Goal: Feedback & Contribution: Leave review/rating

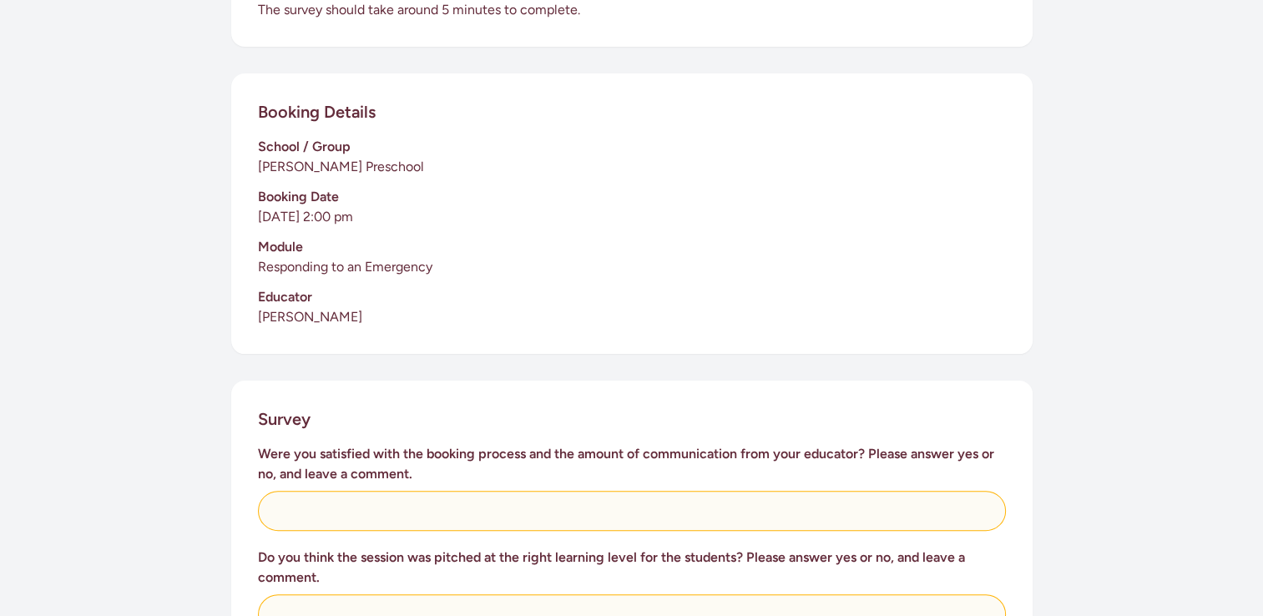
scroll to position [417, 0]
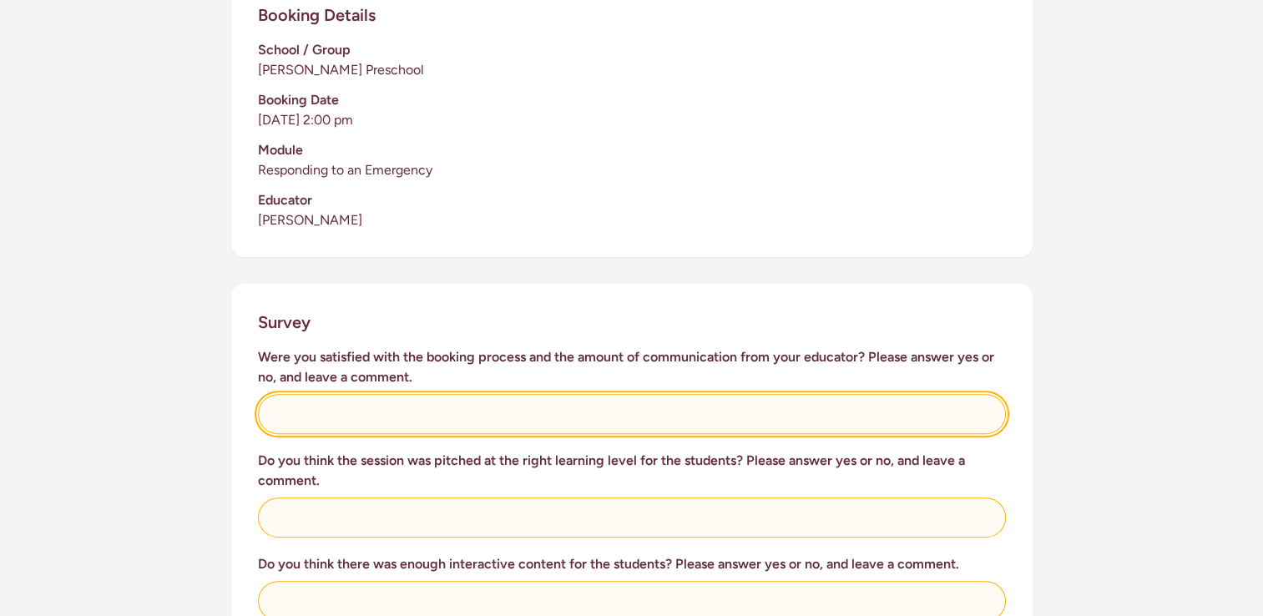
click at [326, 408] on input "text" at bounding box center [632, 414] width 748 height 40
type input "Yes"
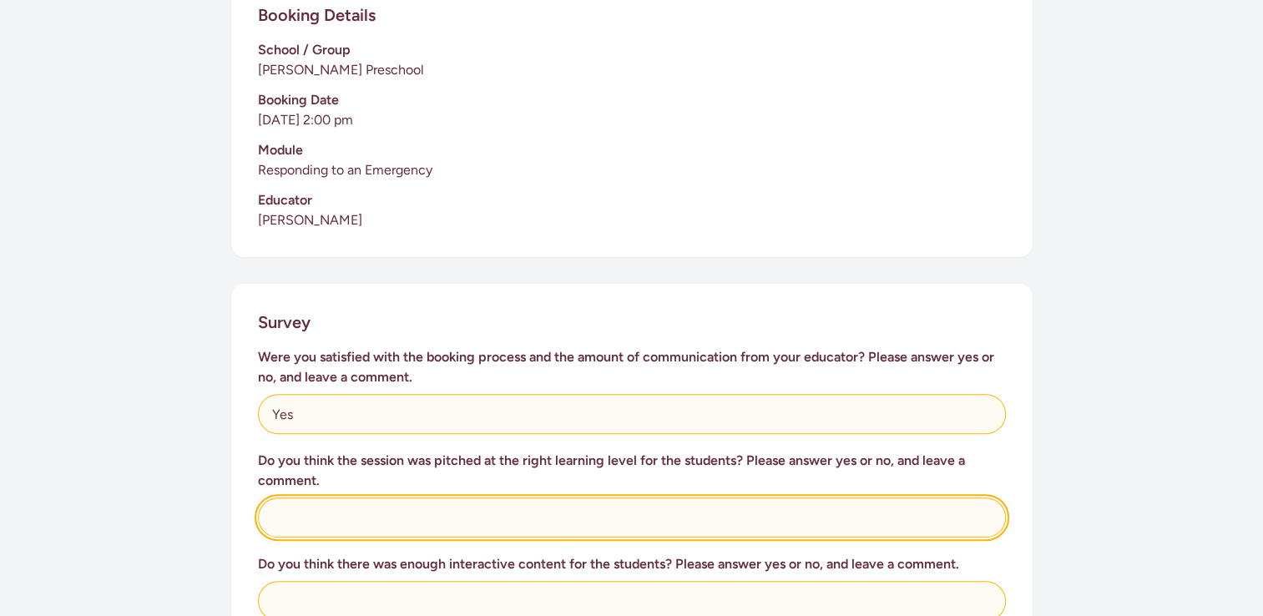
click at [564, 517] on input "text" at bounding box center [632, 517] width 748 height 40
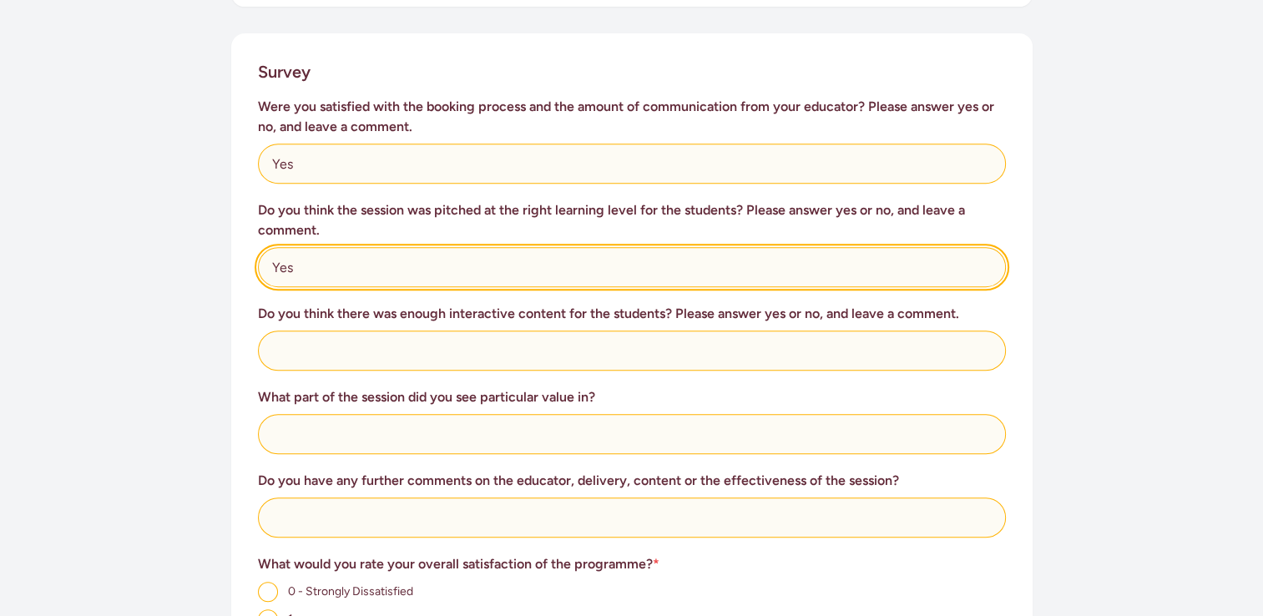
type input "Yes"
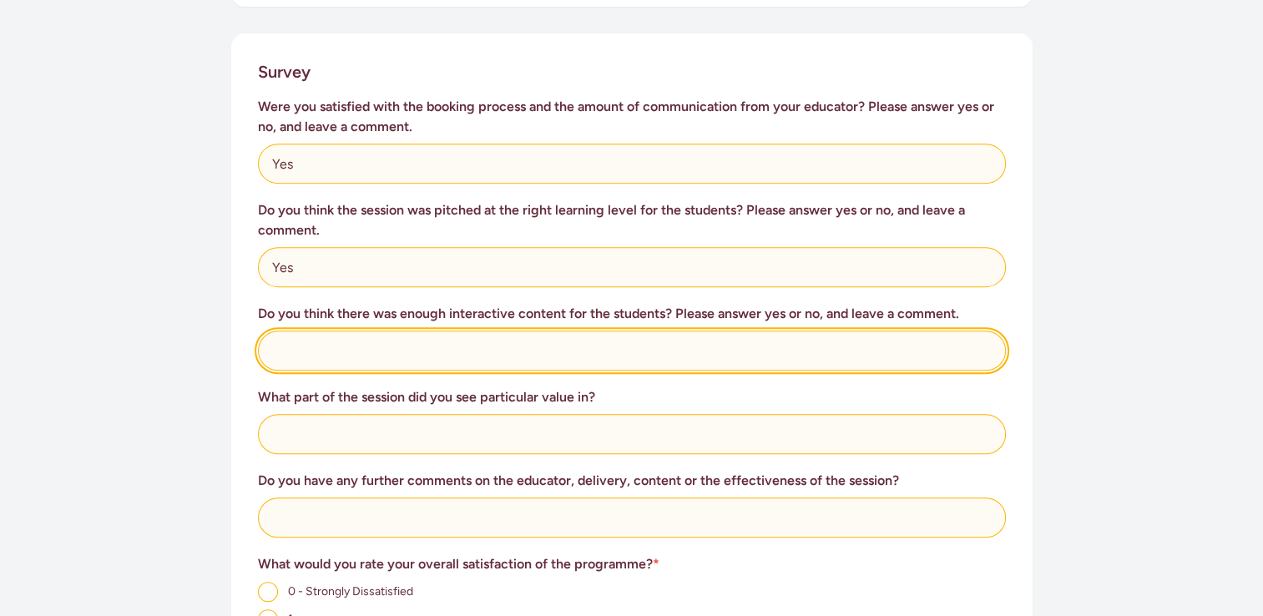
click at [522, 331] on input "text" at bounding box center [632, 351] width 748 height 40
type input "Yes"
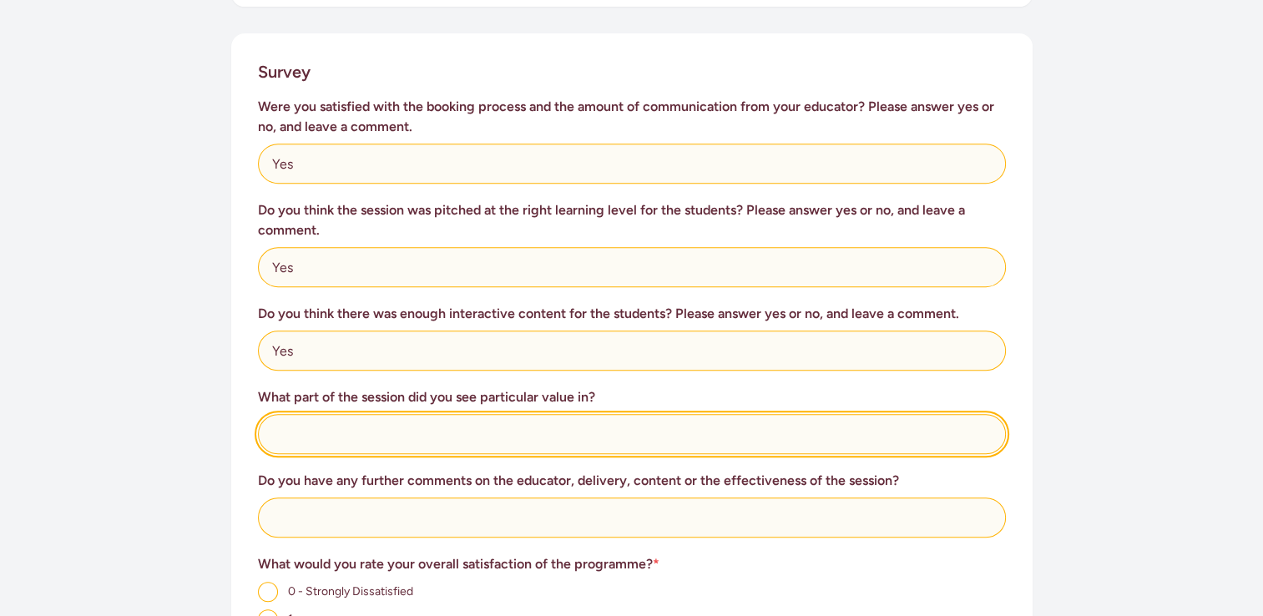
click at [457, 418] on input "text" at bounding box center [632, 434] width 748 height 40
type input "Dial 111"
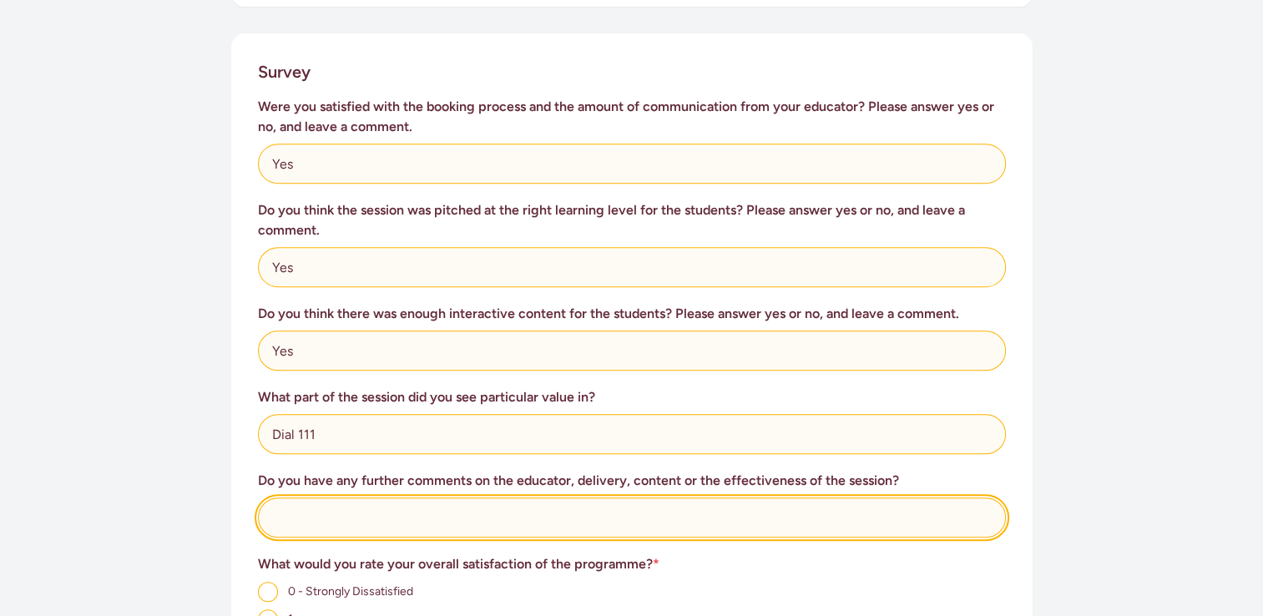
click at [407, 497] on input "text" at bounding box center [632, 517] width 748 height 40
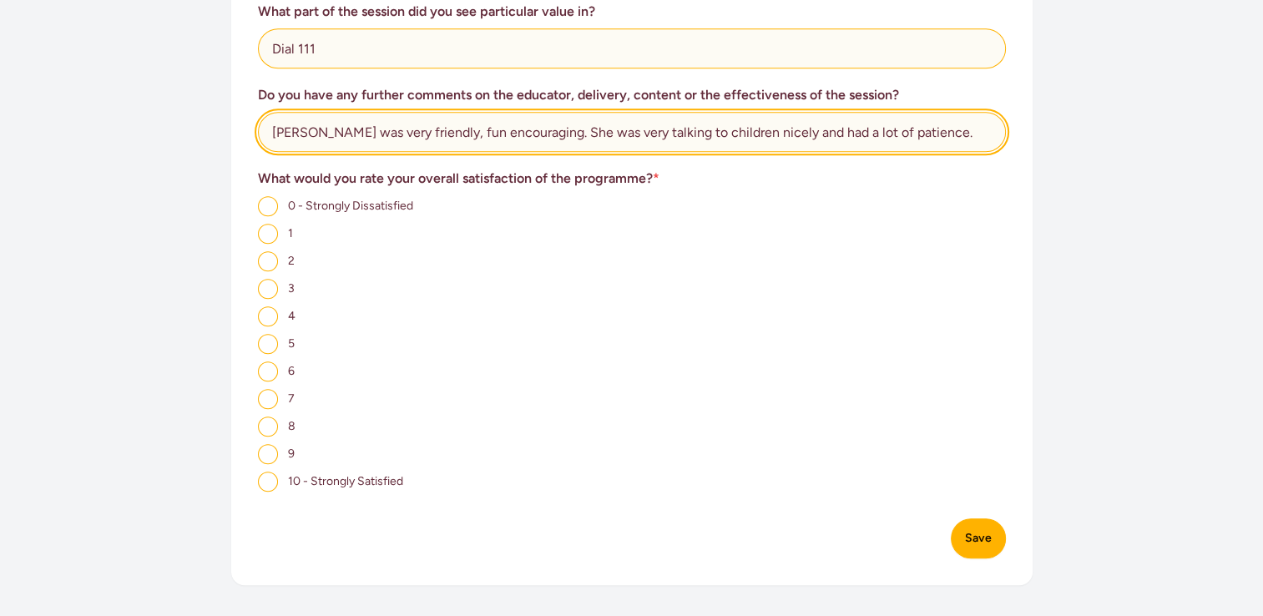
scroll to position [1085, 0]
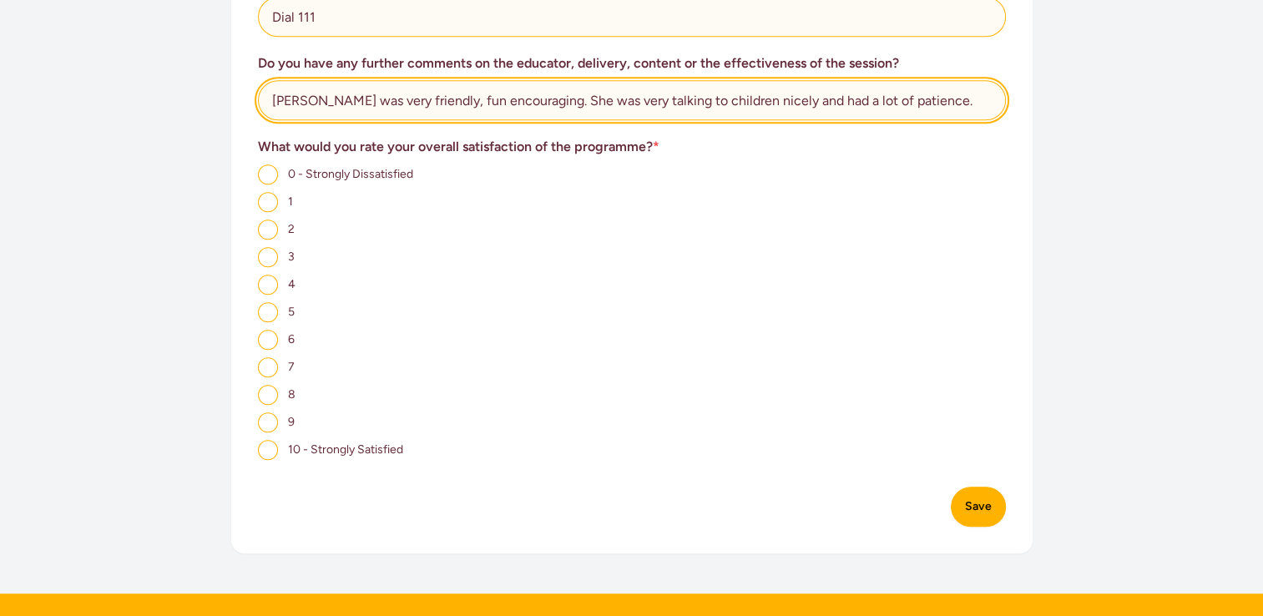
type input "[PERSON_NAME] was very friendly, fun encouraging. She was very talking to child…"
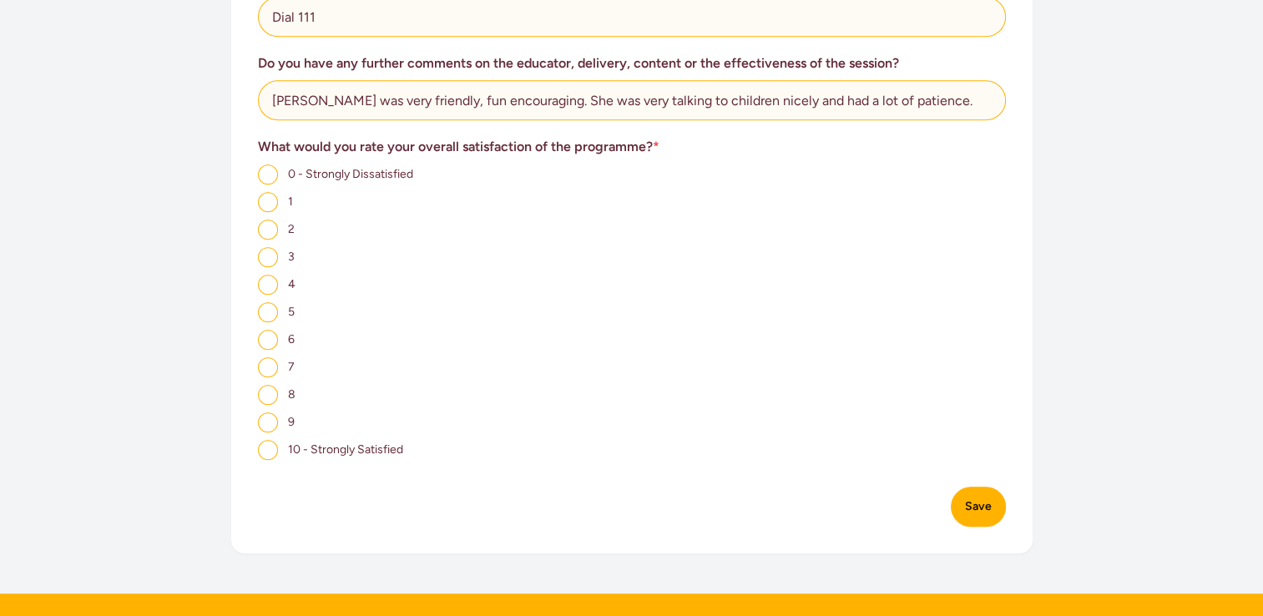
click at [274, 440] on input "10 - Strongly Satisfied" at bounding box center [268, 450] width 20 height 20
radio input "true"
click at [978, 492] on button "Save" at bounding box center [978, 507] width 55 height 40
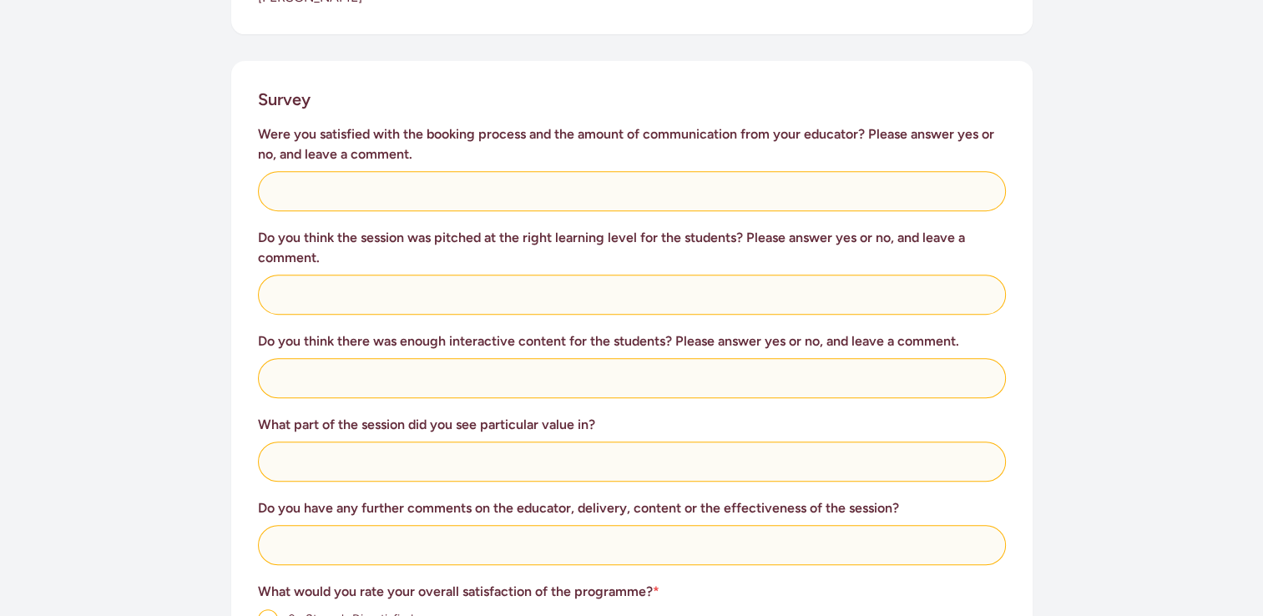
scroll to position [659, 0]
